Goal: Information Seeking & Learning: Find specific fact

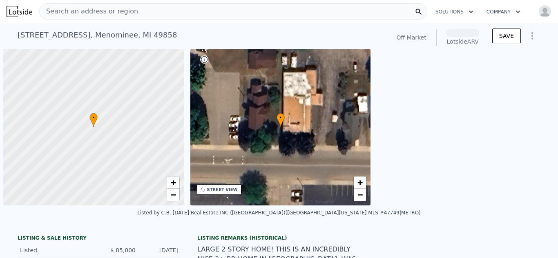
click at [100, 11] on span "Search an address or region" at bounding box center [89, 12] width 98 height 10
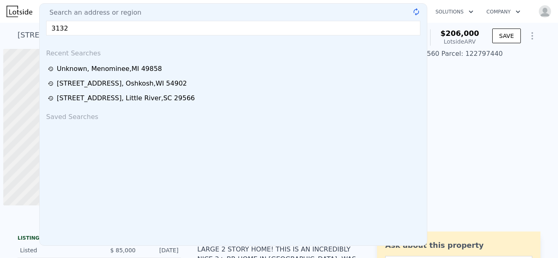
scroll to position [0, 3]
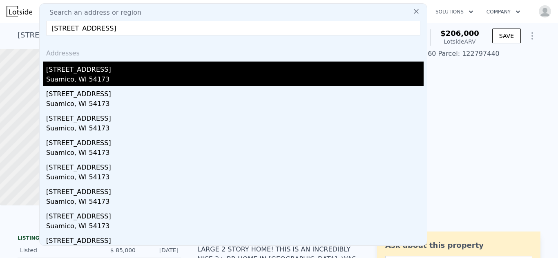
type input "[STREET_ADDRESS]"
click at [76, 75] on div "Suamico, WI 54173" at bounding box center [234, 80] width 377 height 11
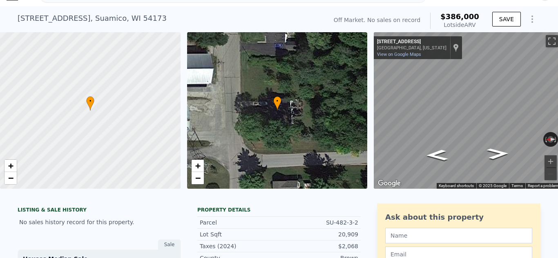
scroll to position [26, 0]
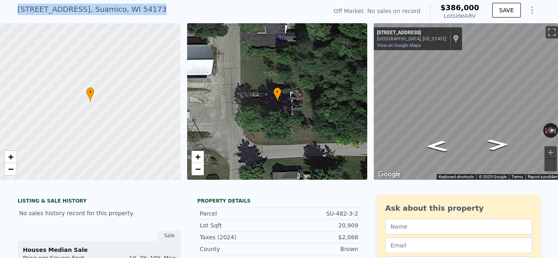
drag, startPoint x: 17, startPoint y: 9, endPoint x: 133, endPoint y: 12, distance: 115.6
click at [133, 12] on div "[STREET_ADDRESS] No sales on record (~ARV $386k )" at bounding box center [171, 11] width 306 height 23
copy div "[STREET_ADDRESS]"
